Goal: Information Seeking & Learning: Learn about a topic

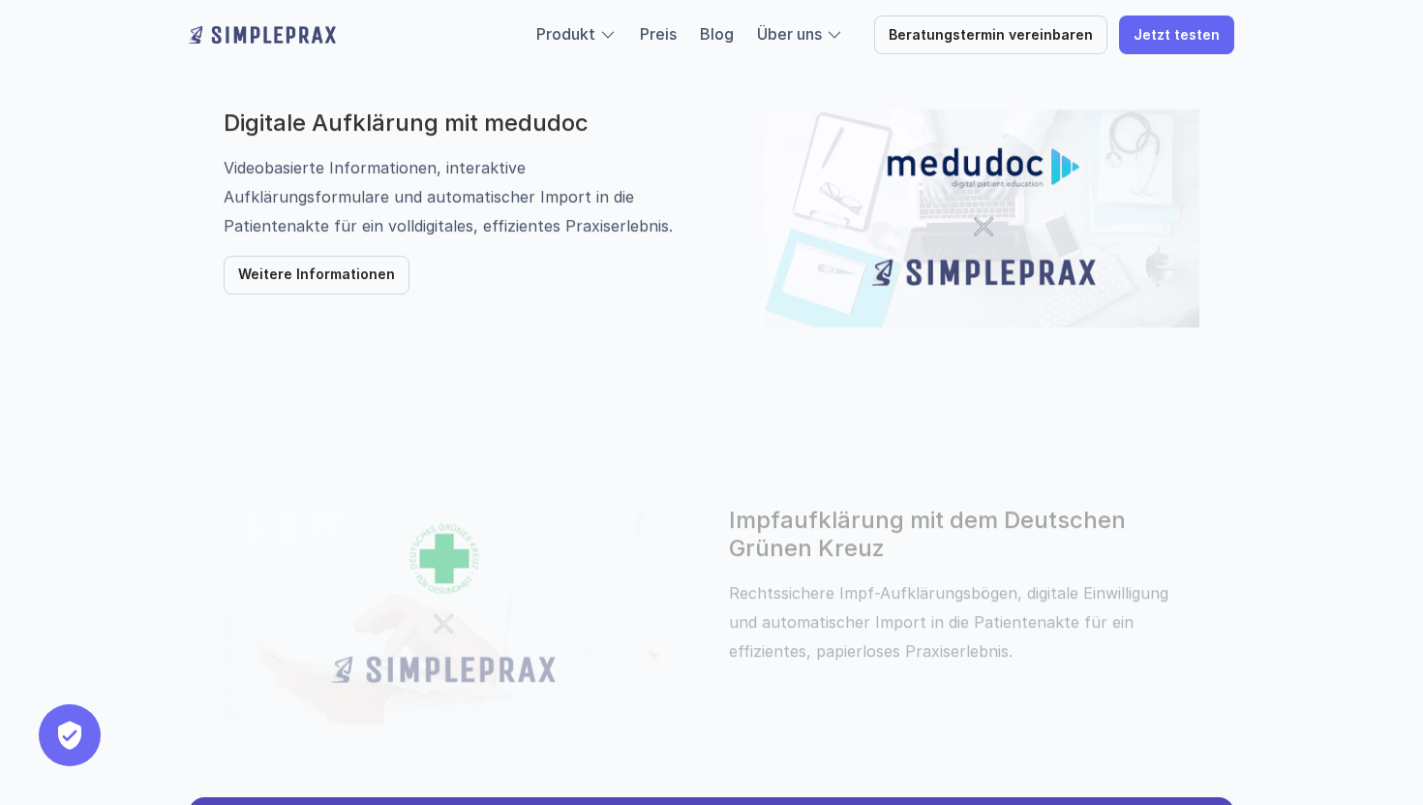
scroll to position [1393, 0]
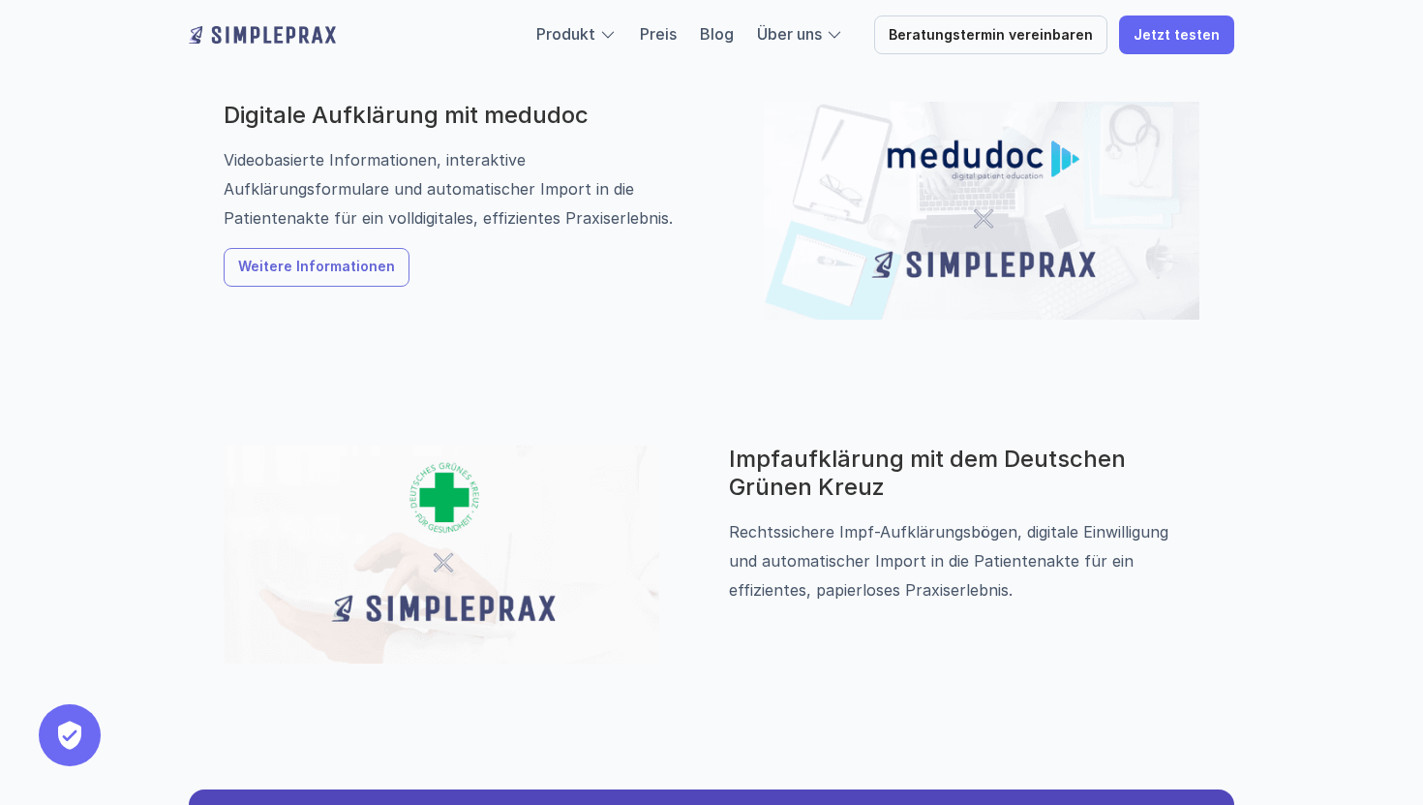
click at [378, 281] on link "Weitere Informationen" at bounding box center [317, 267] width 186 height 39
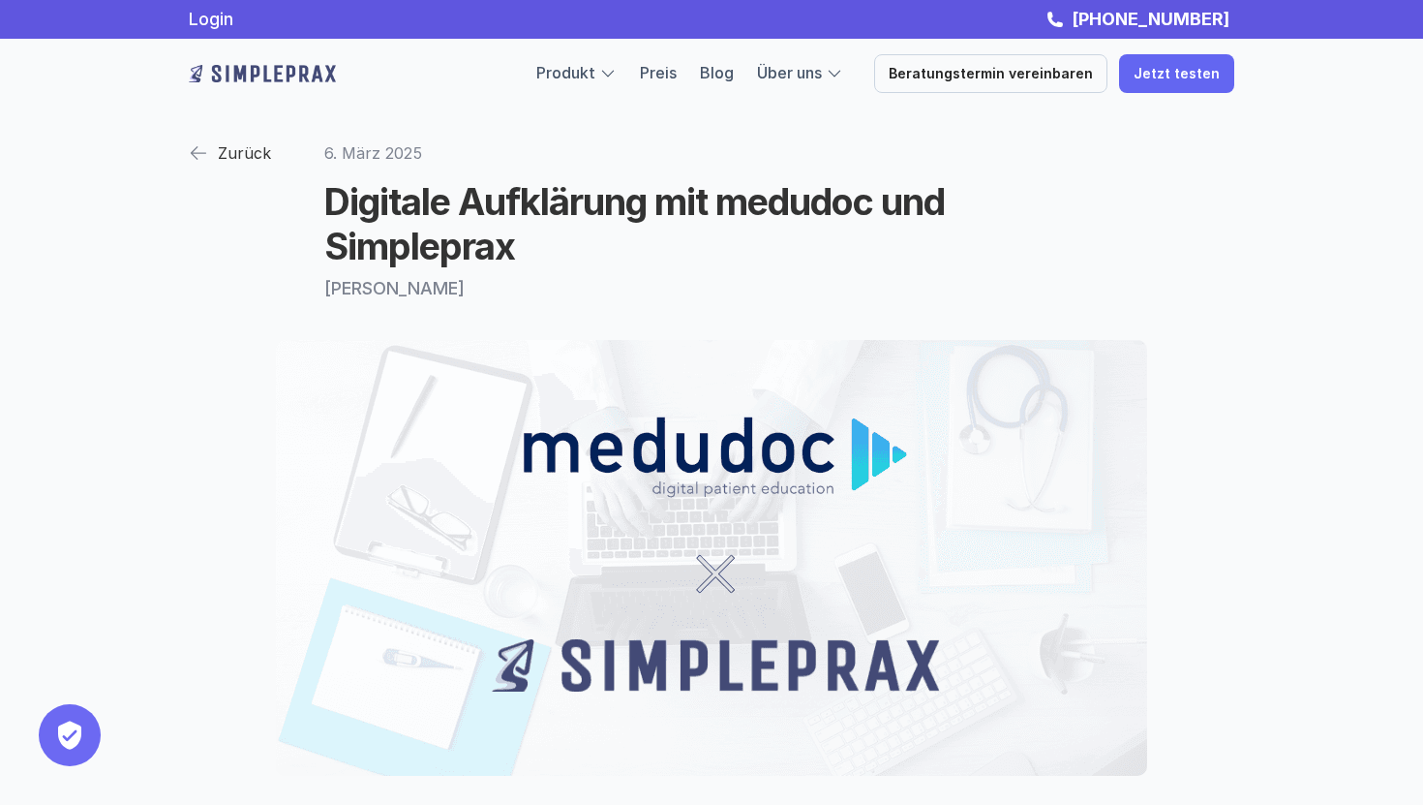
click at [207, 157] on img at bounding box center [198, 152] width 19 height 19
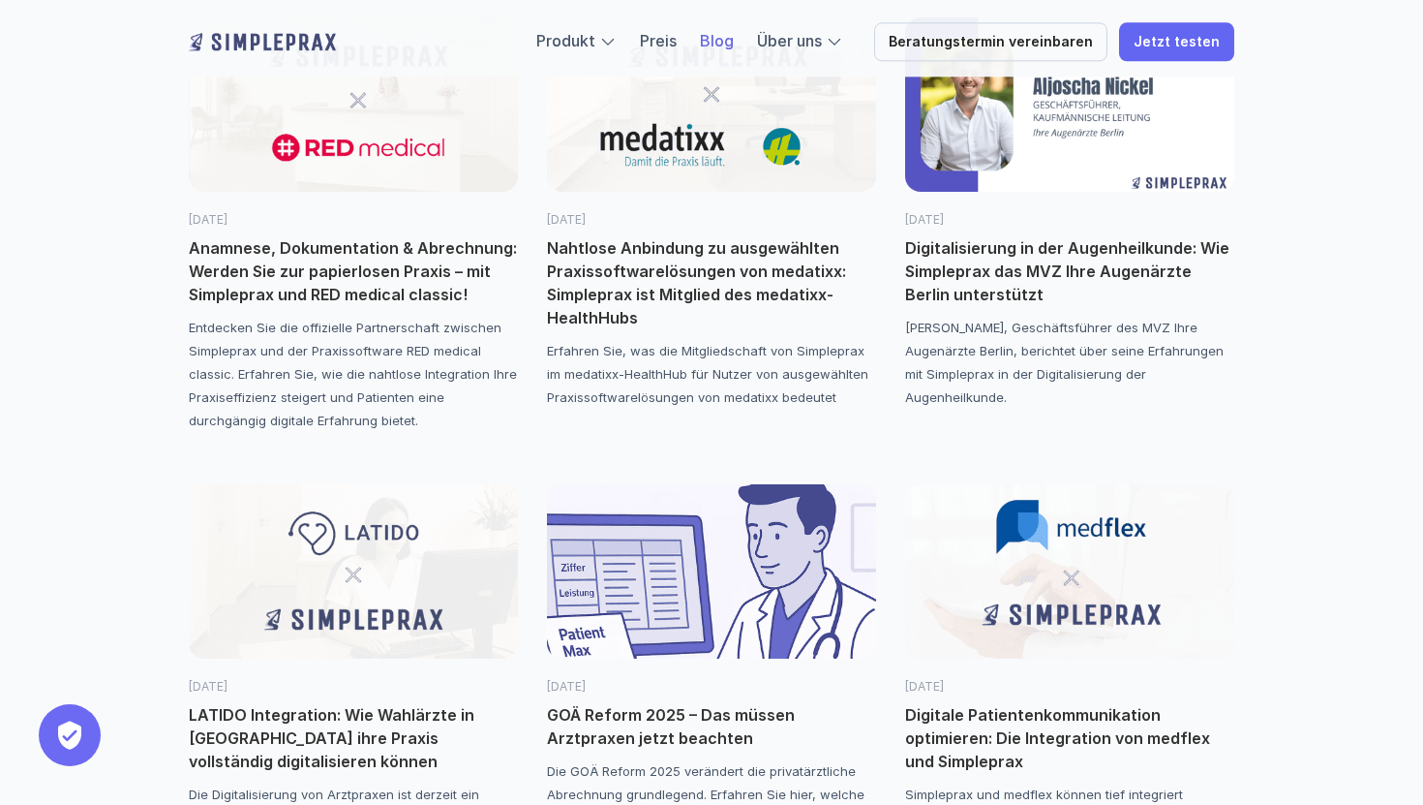
scroll to position [321, 0]
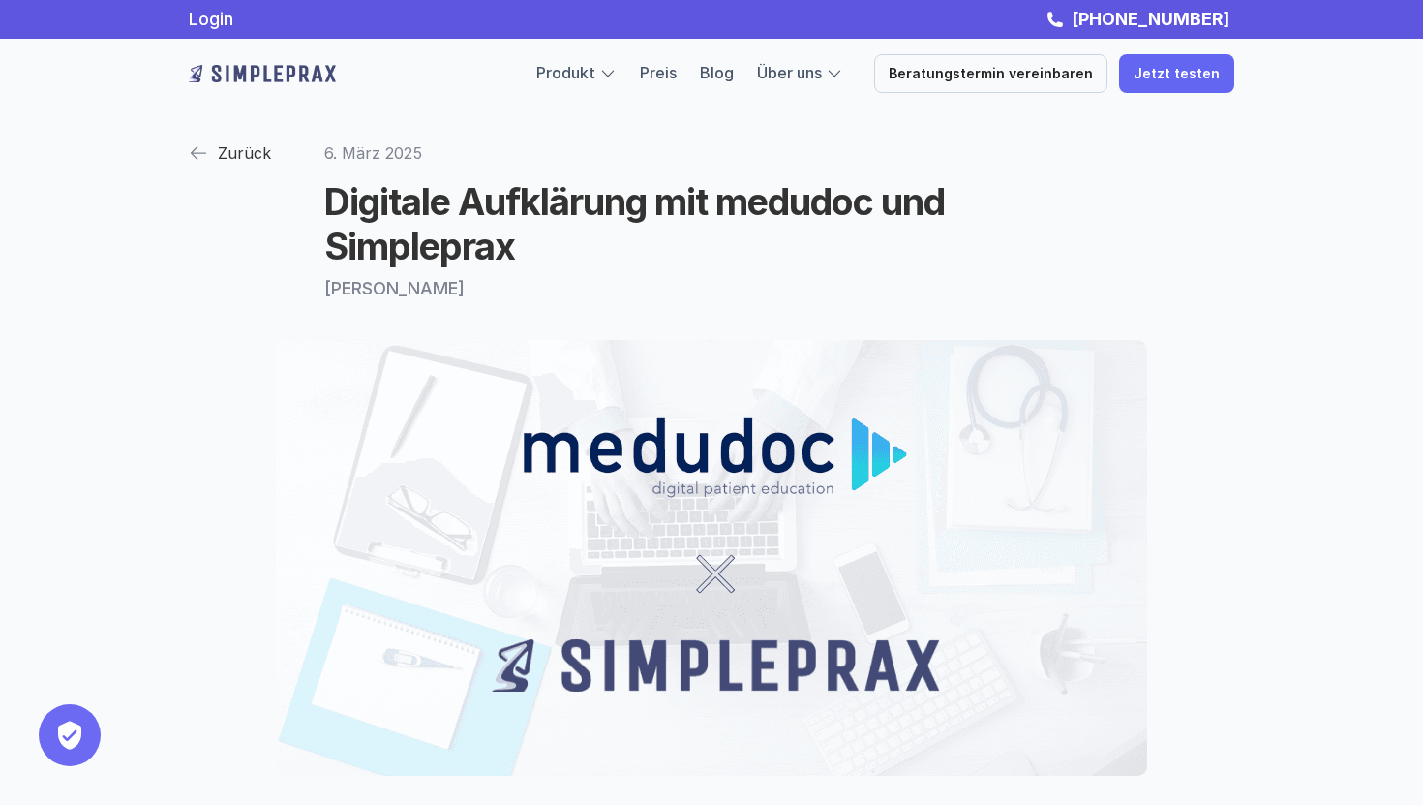
scroll to position [1393, 0]
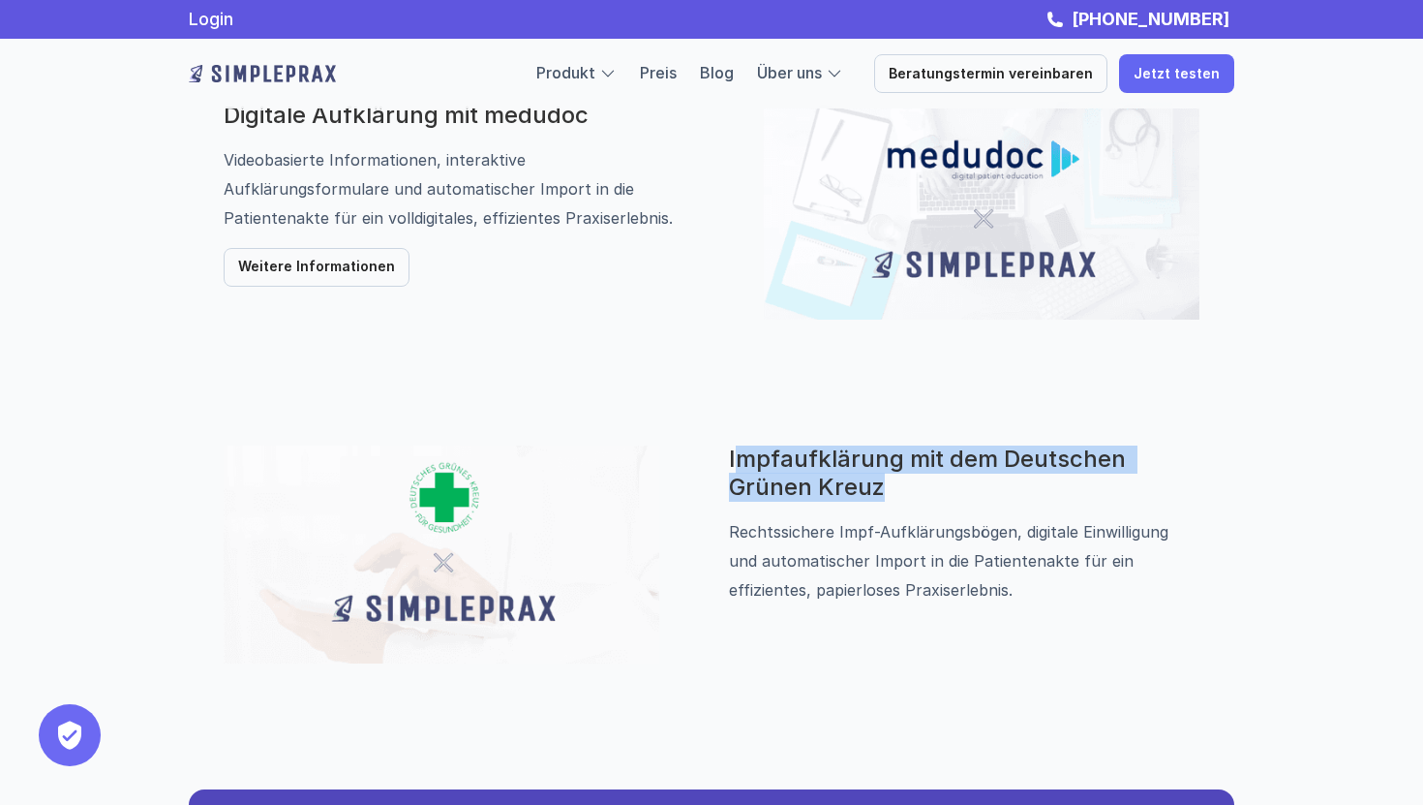
drag, startPoint x: 897, startPoint y: 496, endPoint x: 732, endPoint y: 454, distance: 169.8
click at [732, 454] on h3 "Impfaufklärung mit dem Deutschen Grünen Kreuz" at bounding box center [964, 473] width 471 height 56
copy h3 "Impfaufklärung mit dem Deutschen Grünen Kreuz"
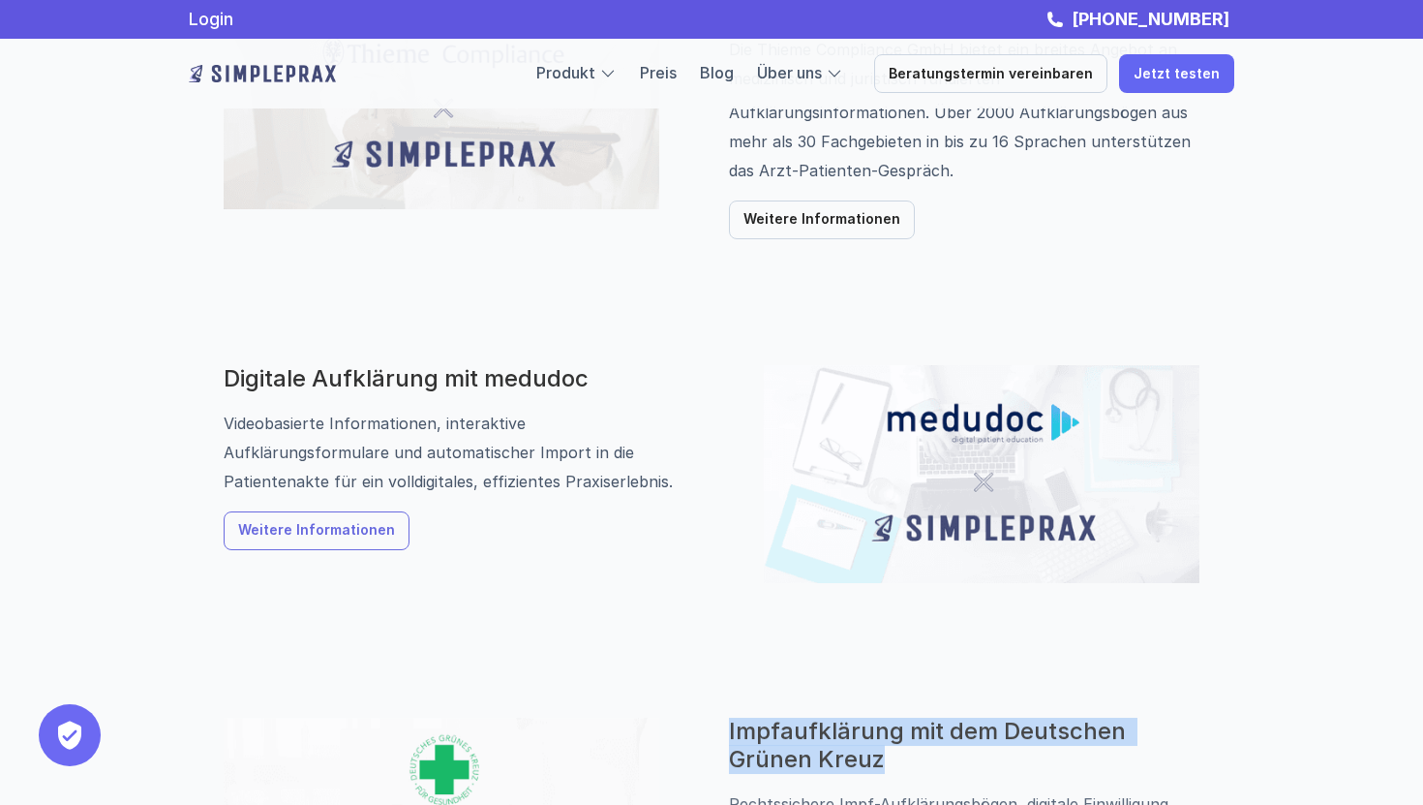
scroll to position [1040, 0]
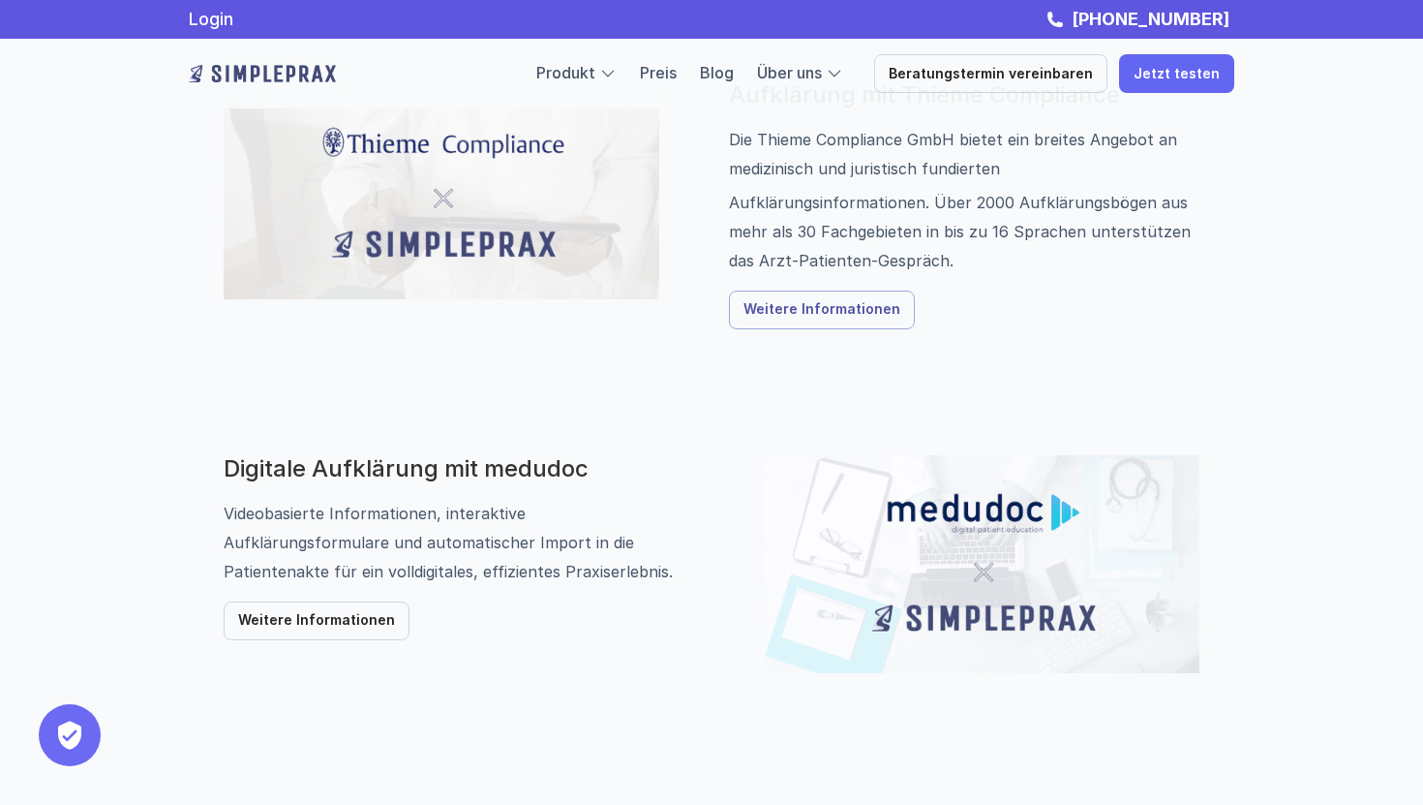
click at [817, 297] on link "Weitere Informationen" at bounding box center [822, 310] width 186 height 39
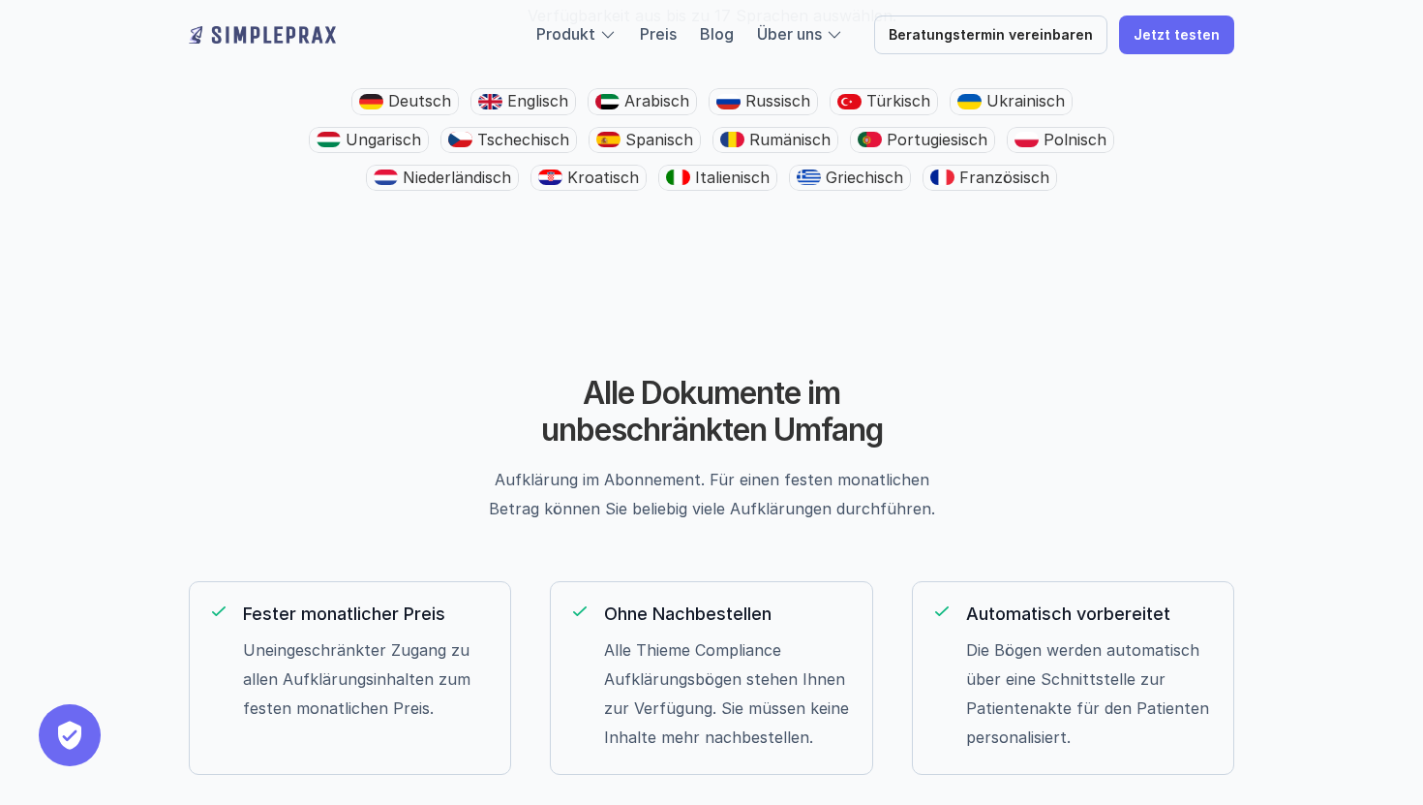
scroll to position [2481, 0]
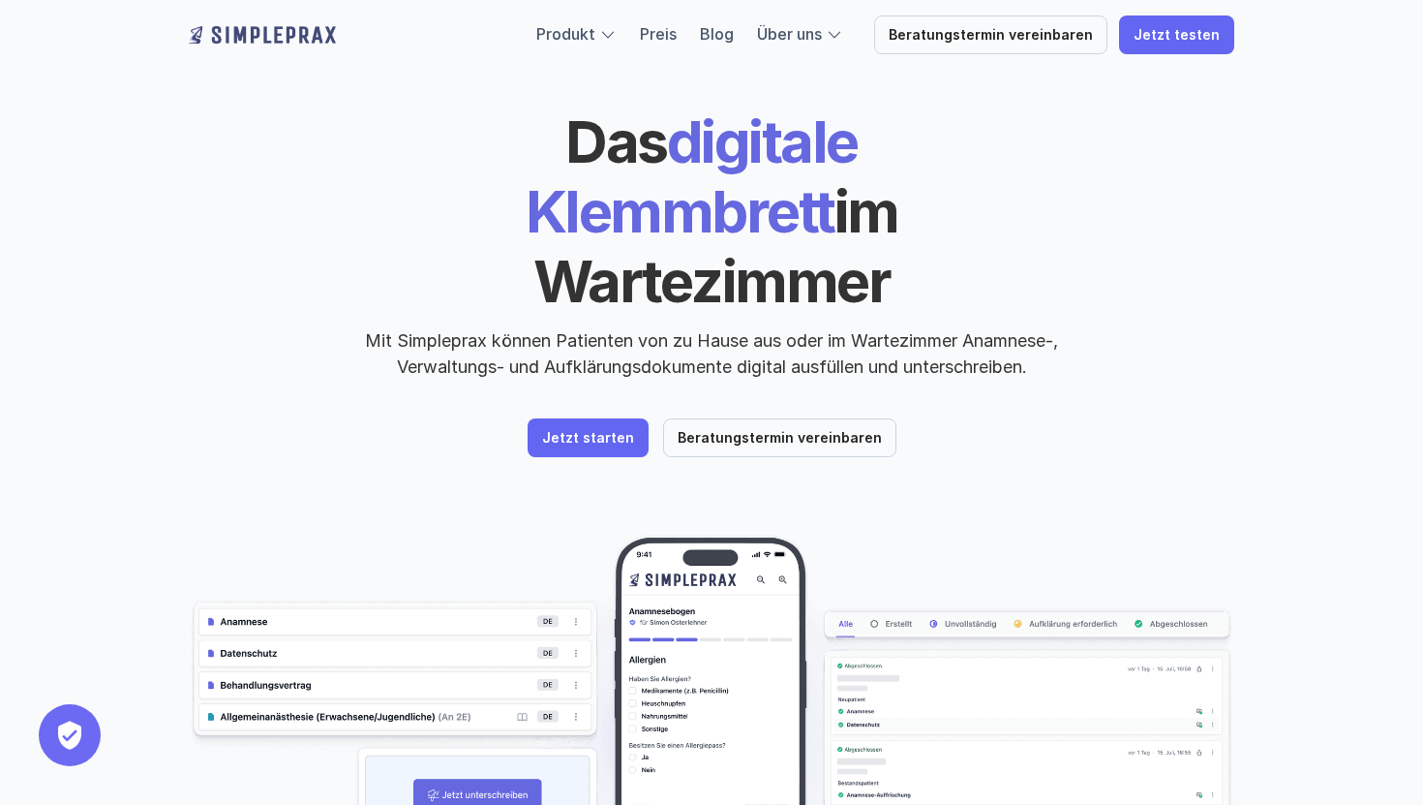
scroll to position [61, 0]
click at [734, 29] on link "Blog" at bounding box center [717, 33] width 34 height 19
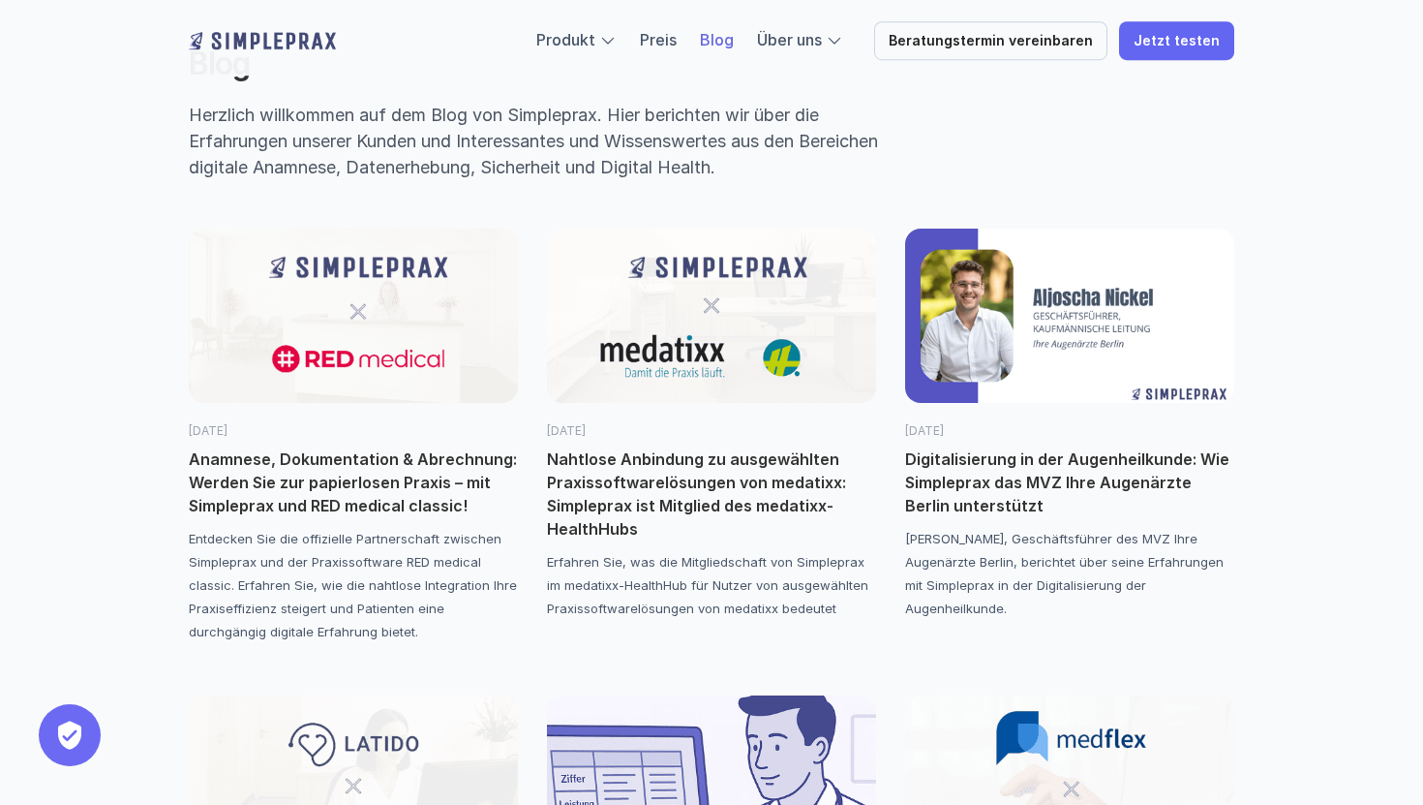
scroll to position [105, 0]
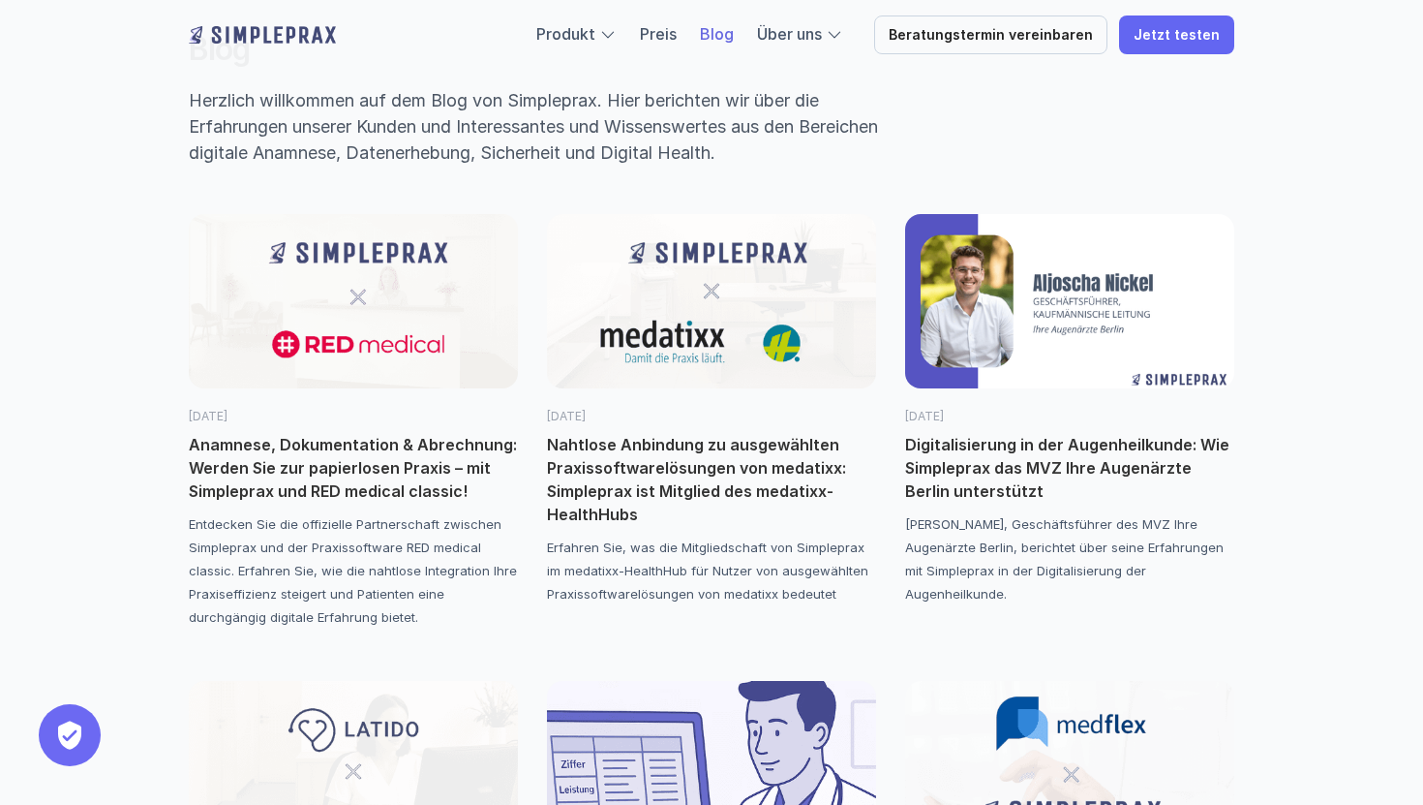
click at [698, 321] on img at bounding box center [711, 301] width 329 height 174
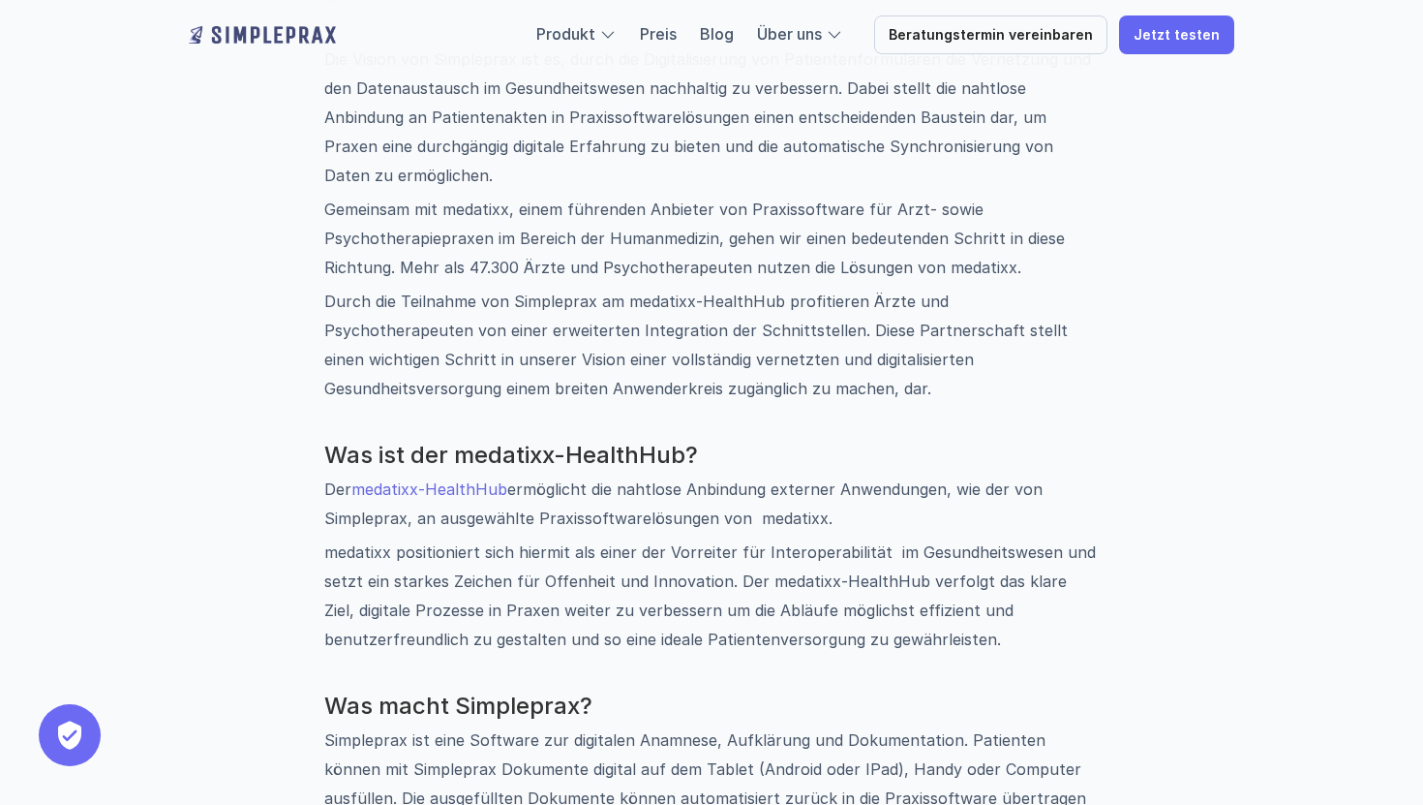
scroll to position [872, 0]
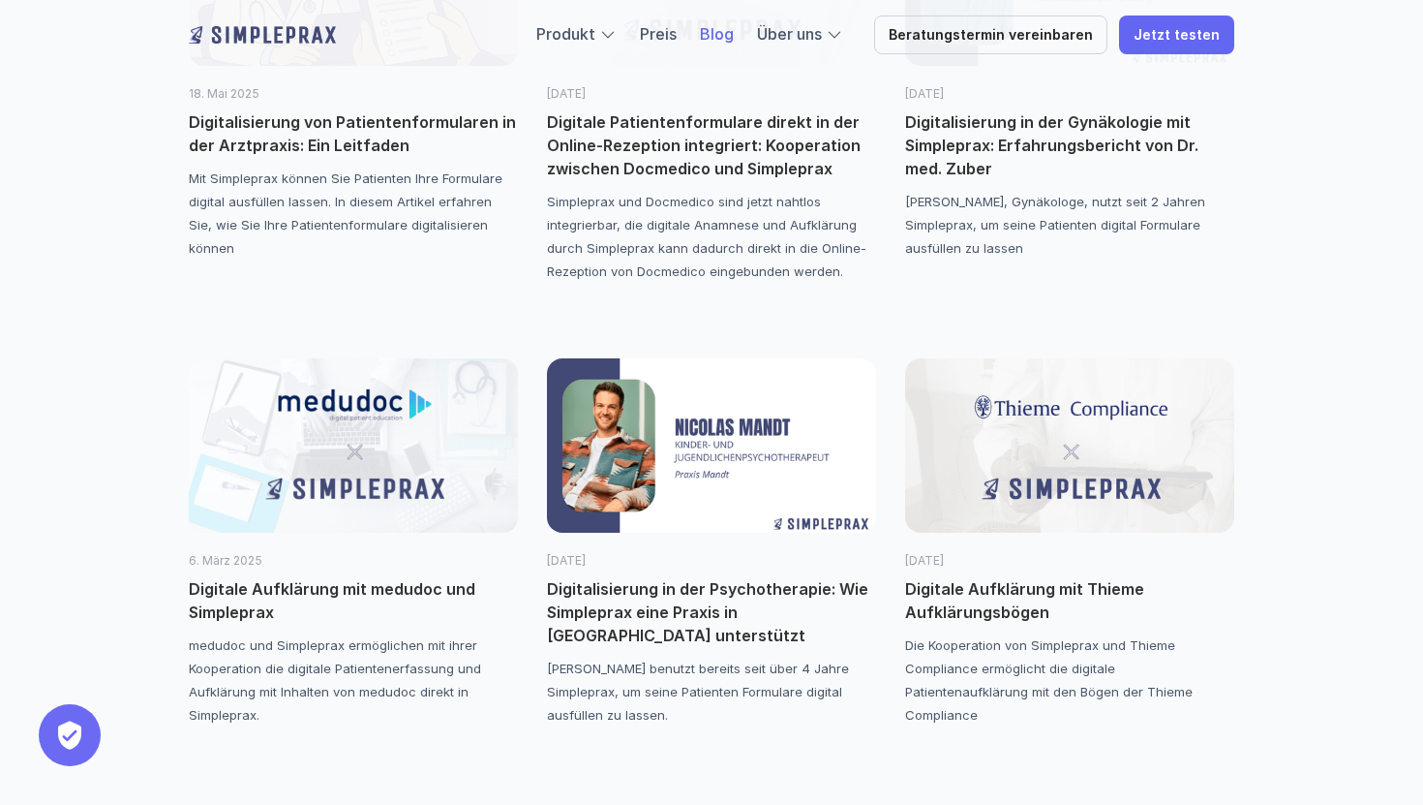
scroll to position [1360, 0]
click at [395, 417] on img at bounding box center [353, 446] width 329 height 174
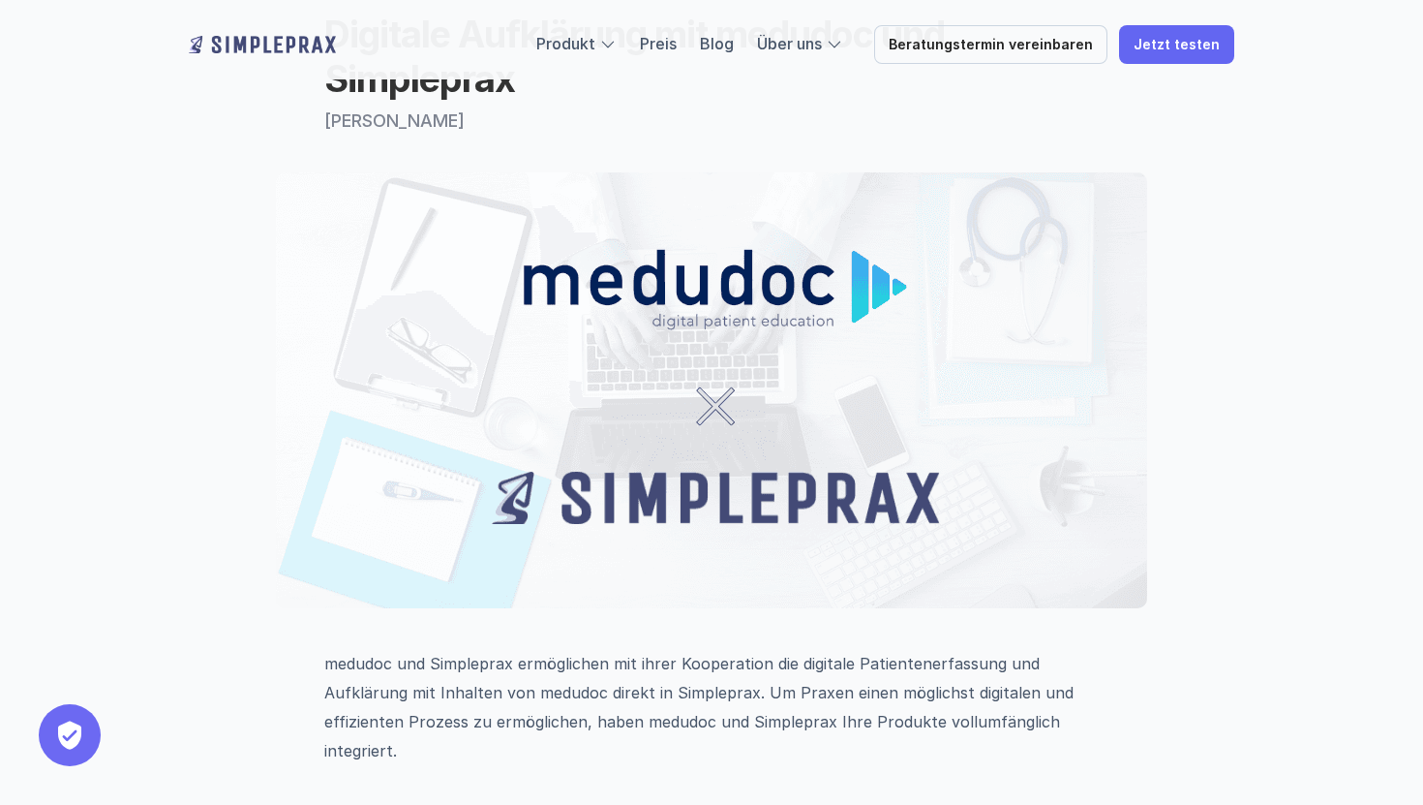
scroll to position [478, 0]
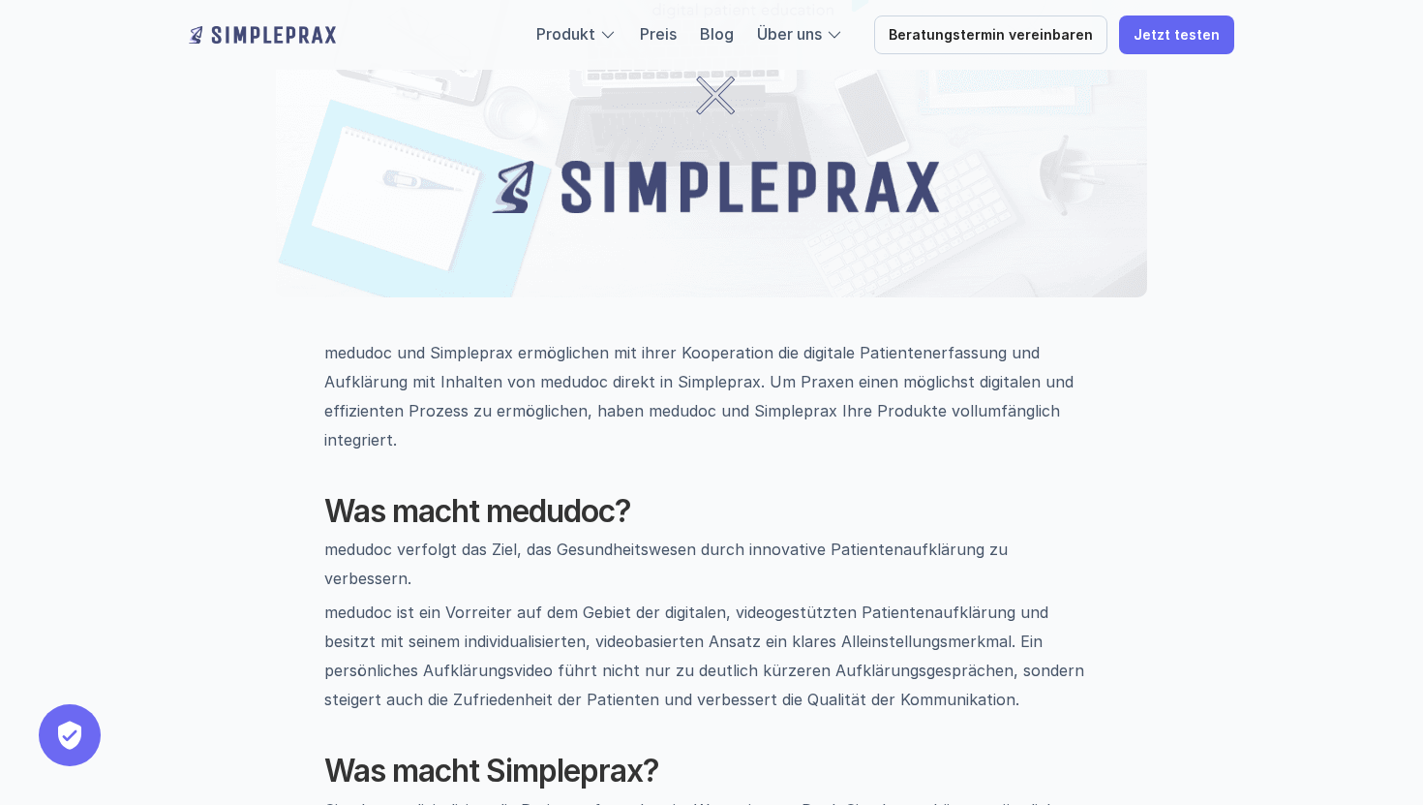
scroll to position [1360, 0]
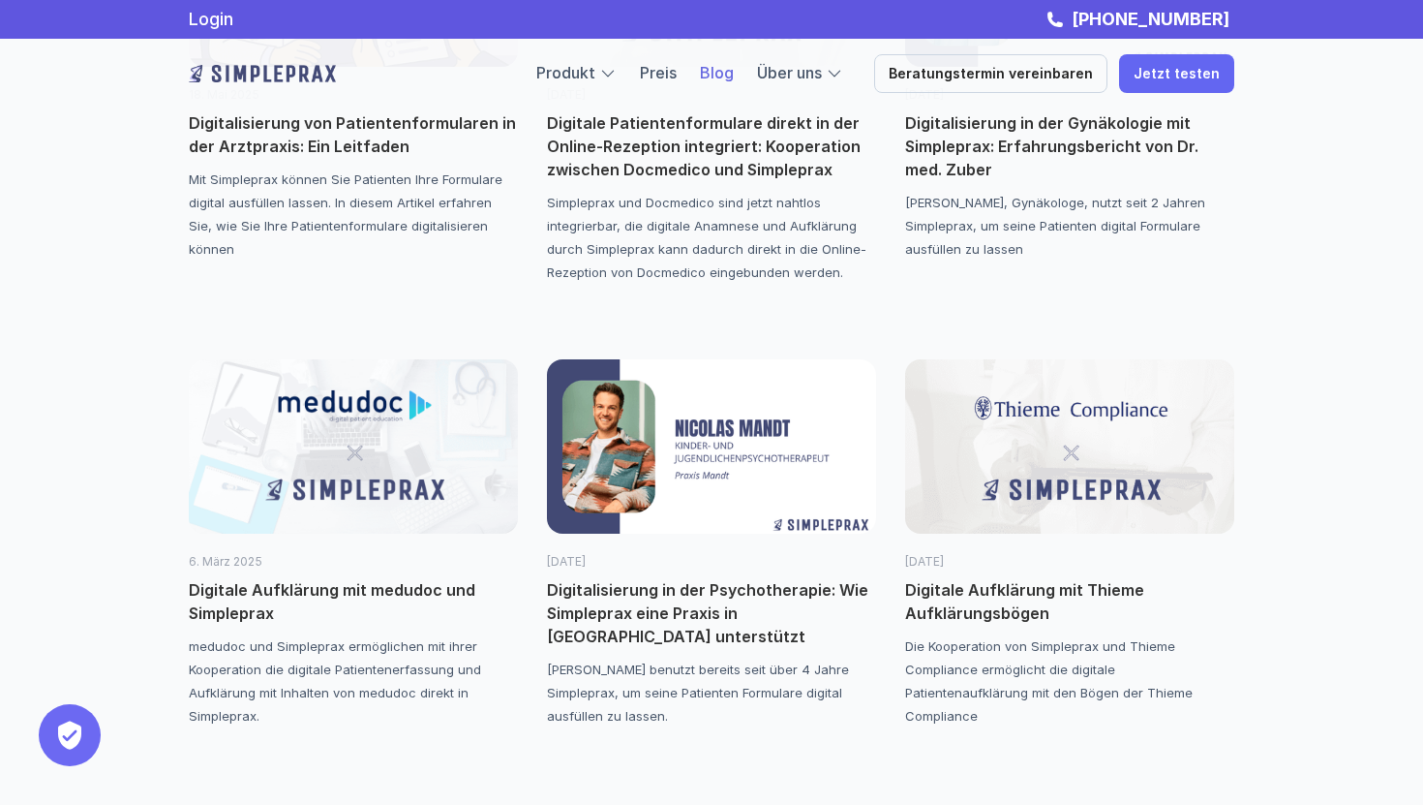
click at [1095, 456] on img at bounding box center [1069, 446] width 329 height 174
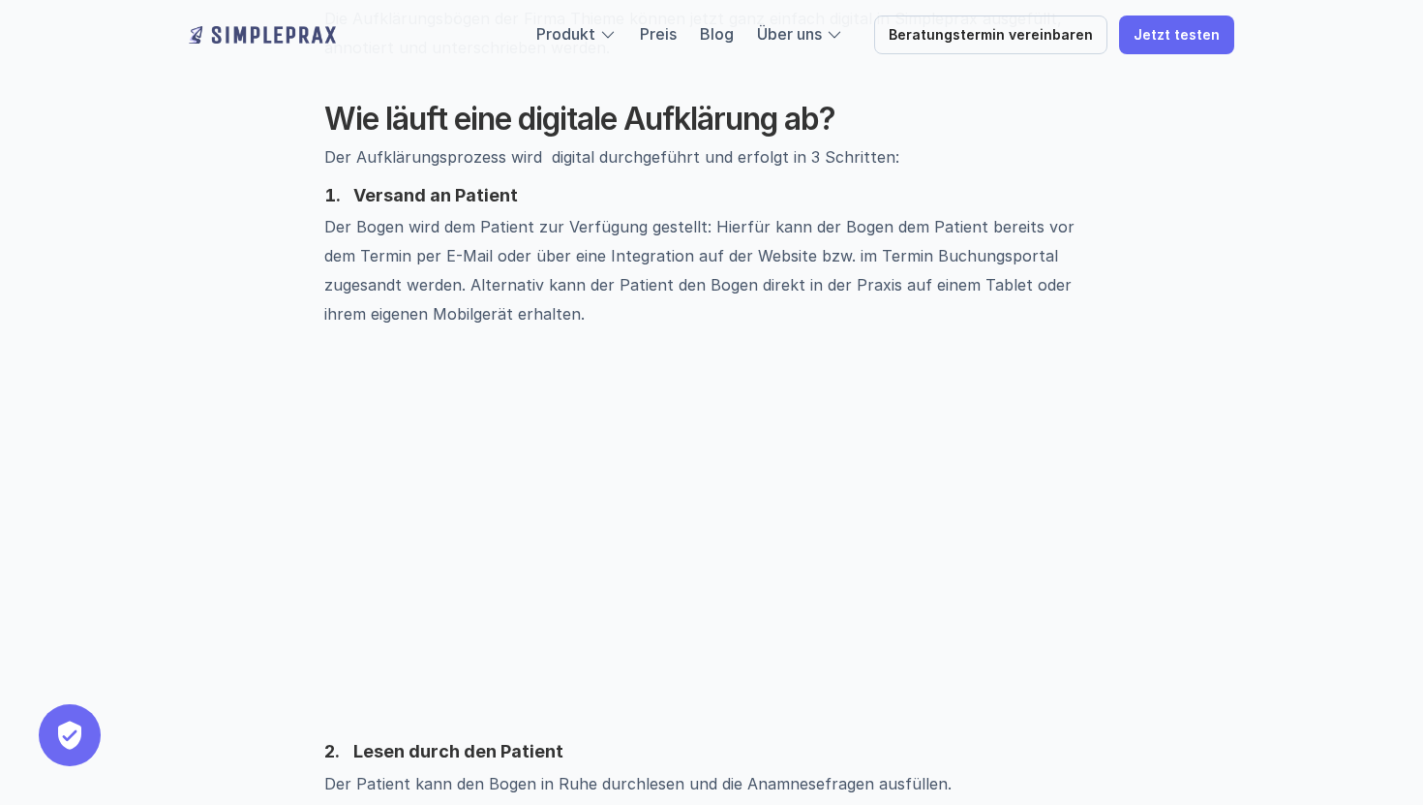
scroll to position [823, 0]
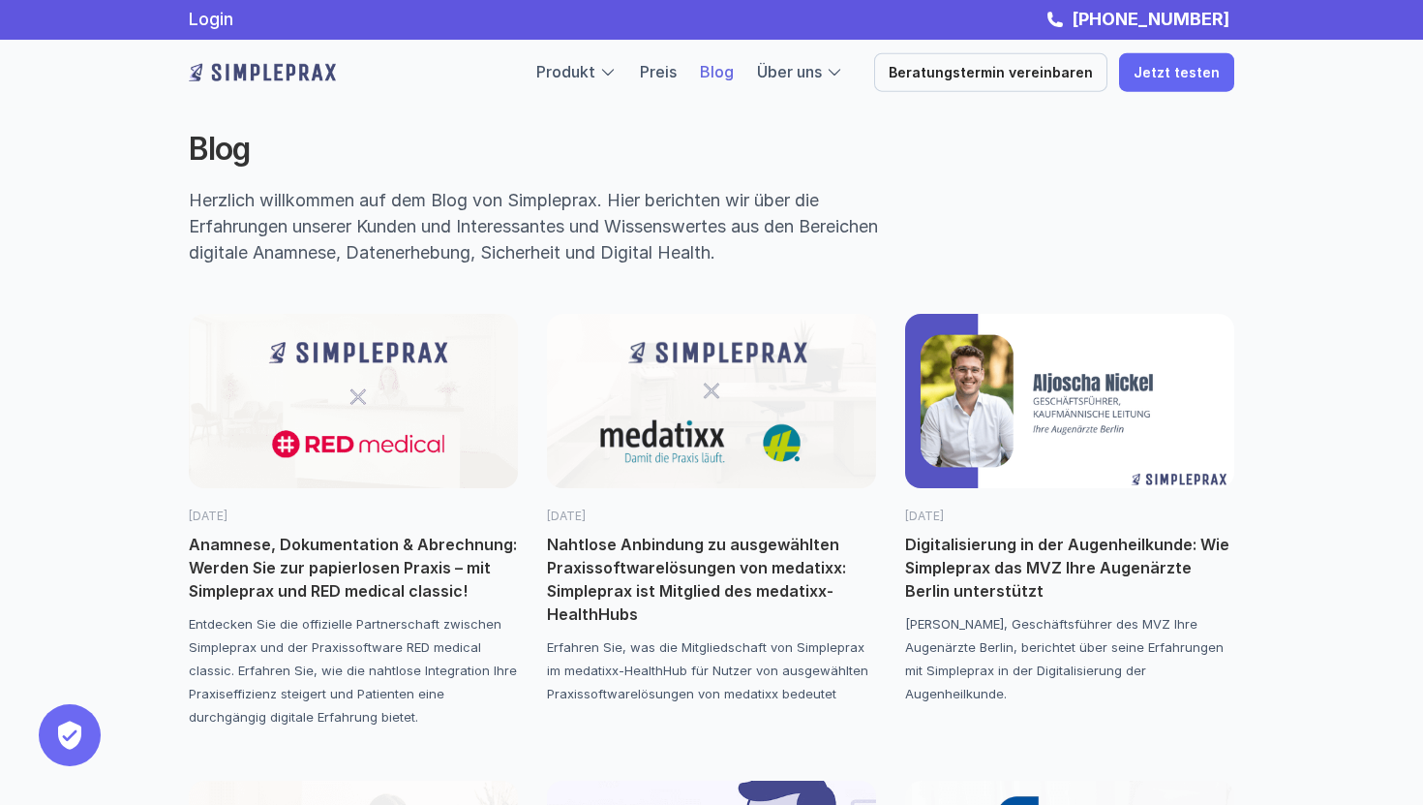
scroll to position [3, 0]
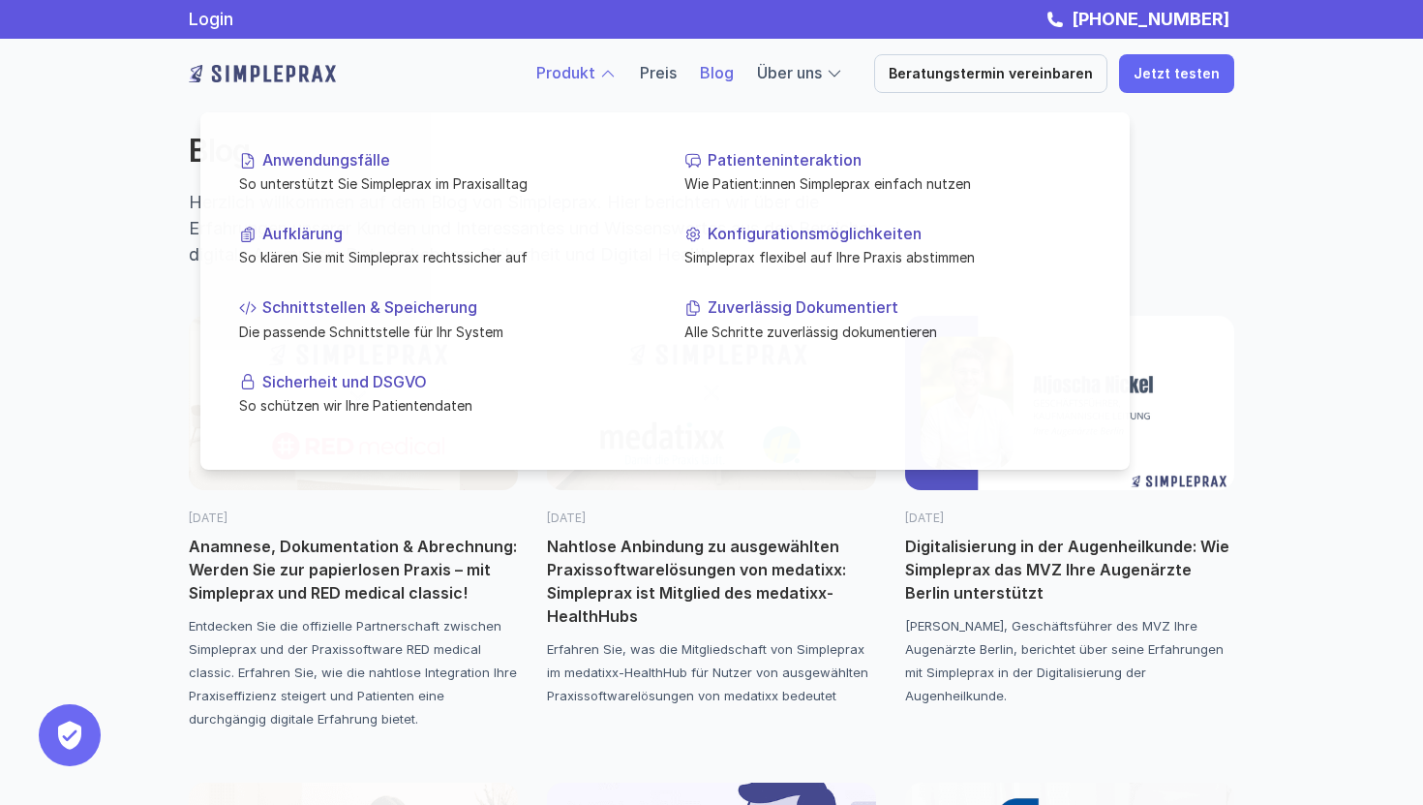
click at [581, 72] on link "Produkt" at bounding box center [565, 72] width 59 height 19
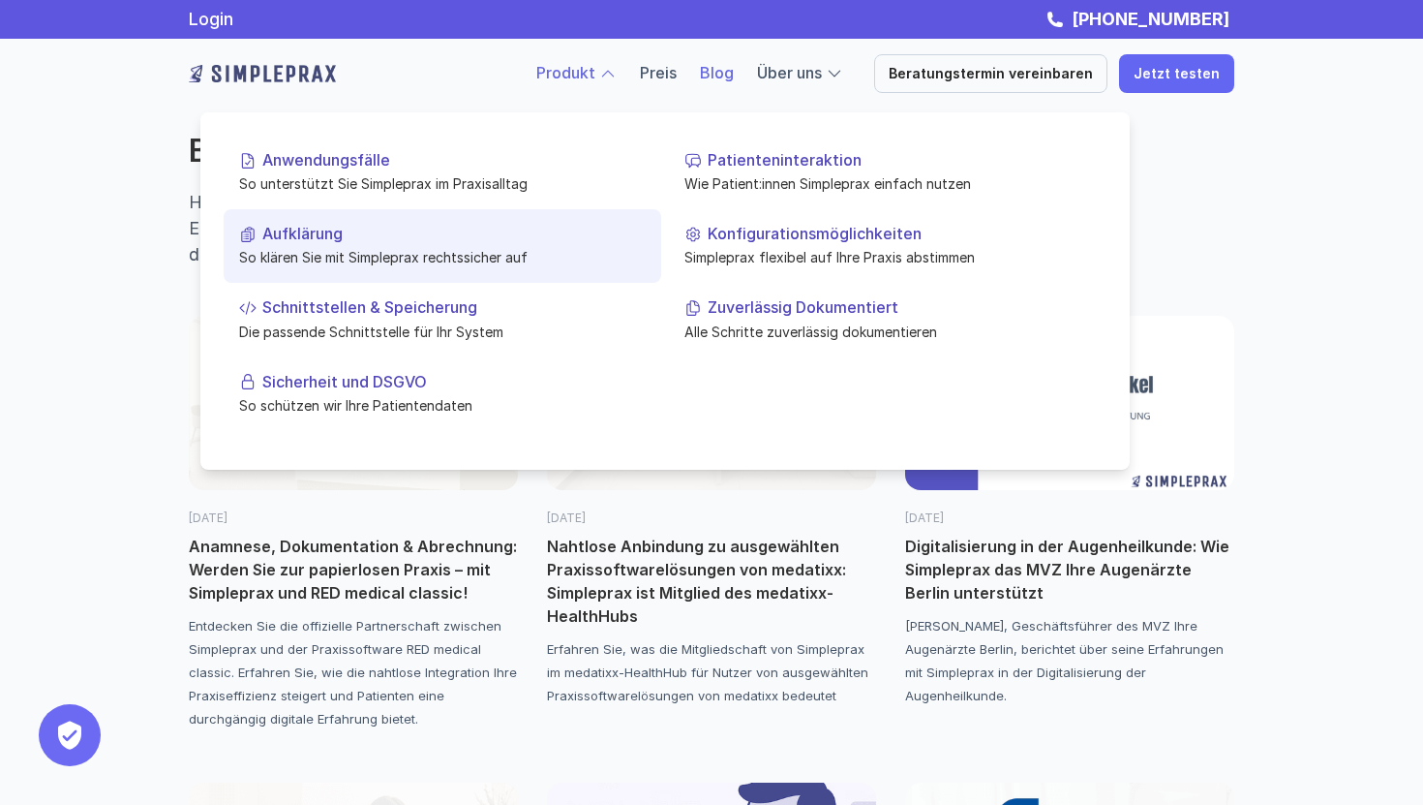
click at [300, 236] on p "Aufklärung" at bounding box center [453, 234] width 383 height 18
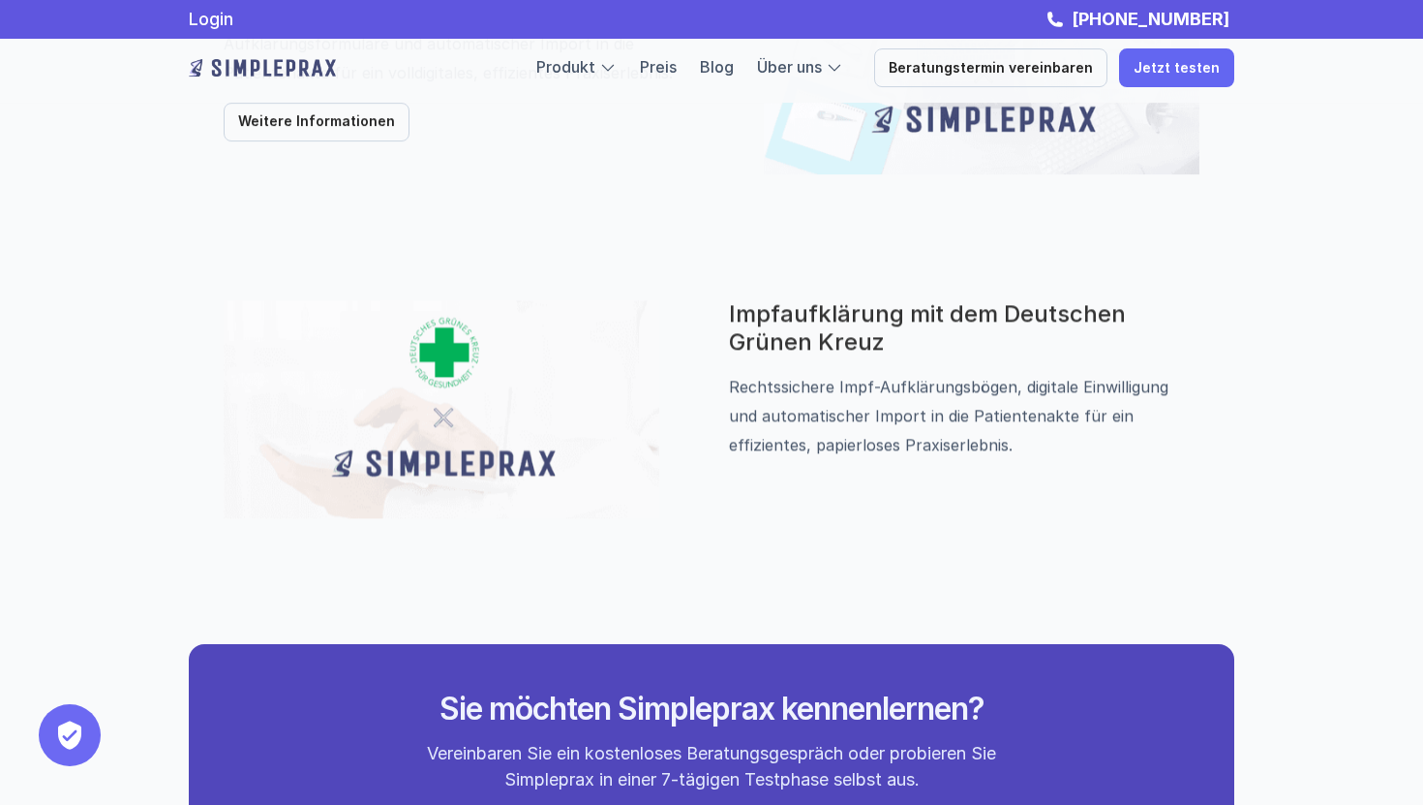
scroll to position [1532, 0]
